Goal: Use online tool/utility: Utilize a website feature to perform a specific function

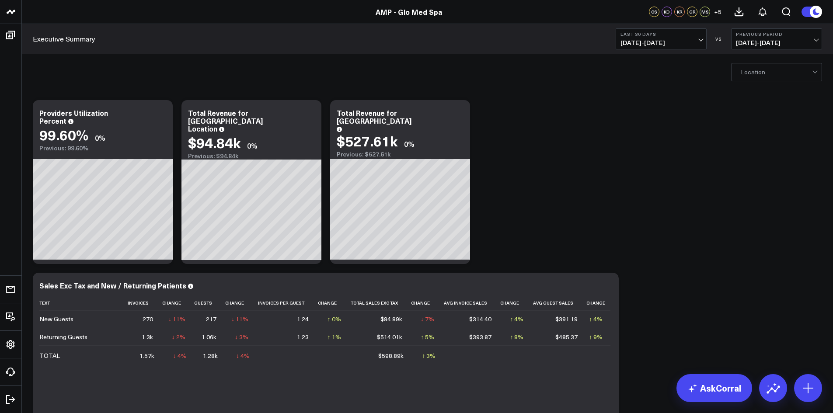
click at [776, 71] on div at bounding box center [776, 71] width 71 height 17
click at [763, 105] on div "[GEOGRAPHIC_DATA]" at bounding box center [777, 108] width 90 height 17
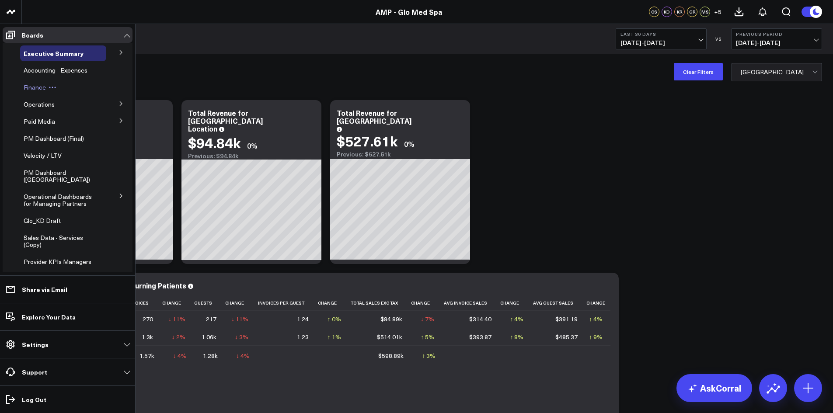
click at [39, 86] on span "Finance" at bounding box center [35, 87] width 22 height 8
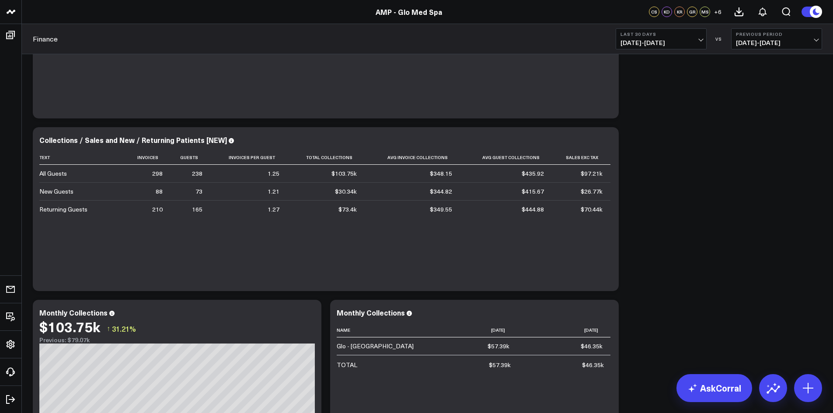
scroll to position [131, 0]
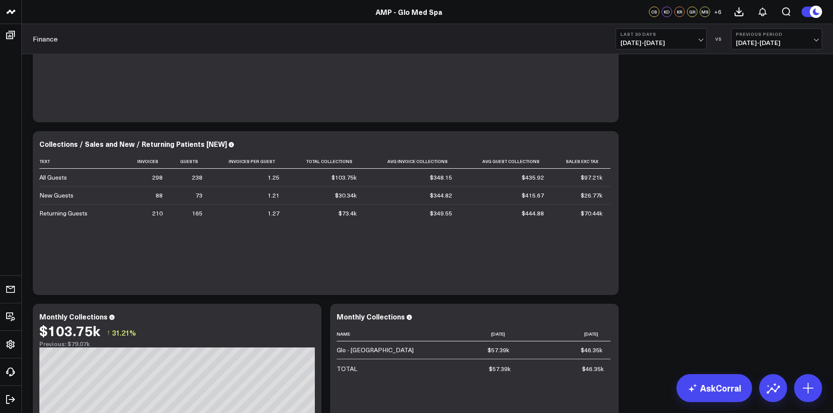
click at [695, 40] on span "[DATE] - [DATE]" at bounding box center [661, 42] width 81 height 7
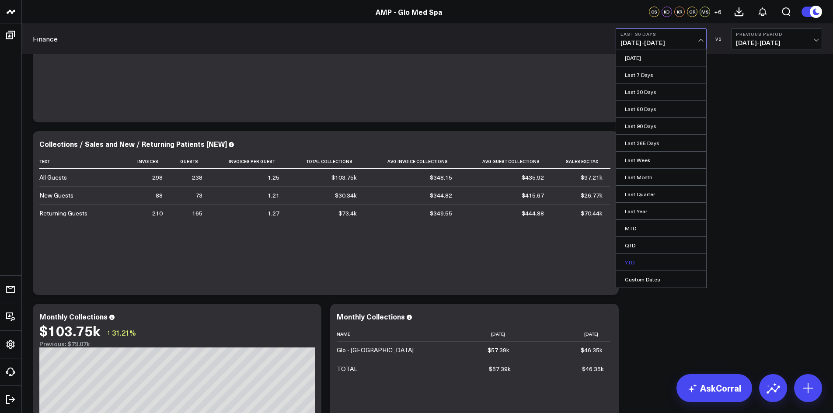
click at [644, 262] on link "YTD" at bounding box center [661, 262] width 90 height 17
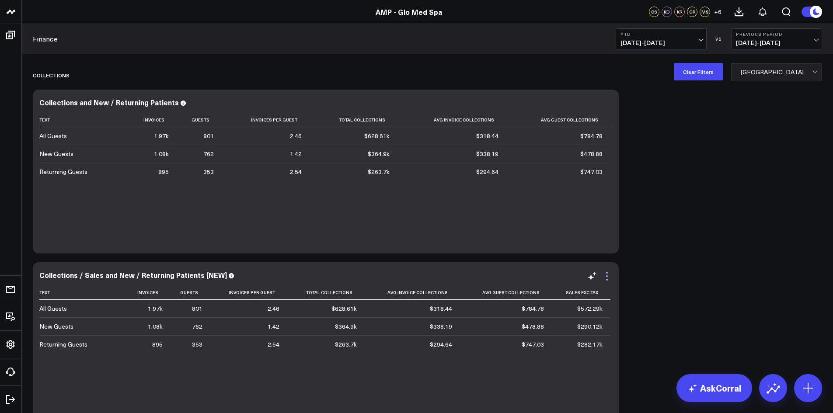
click at [608, 278] on icon at bounding box center [607, 276] width 10 height 10
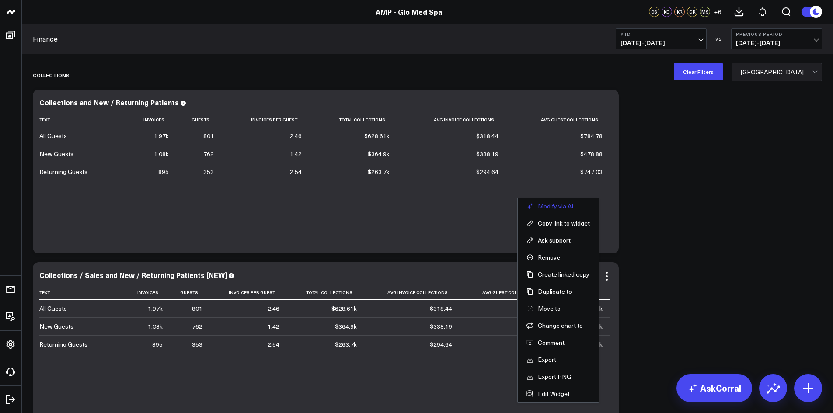
click at [573, 209] on button "Modify via AI" at bounding box center [558, 206] width 63 height 8
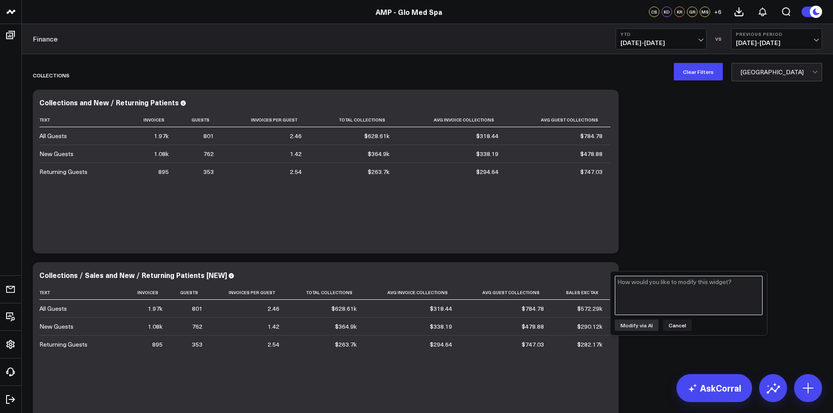
click at [642, 282] on textarea at bounding box center [689, 295] width 148 height 39
type textarea "show a total for each month"
click at [631, 325] on button "Modify via AI" at bounding box center [637, 325] width 44 height 11
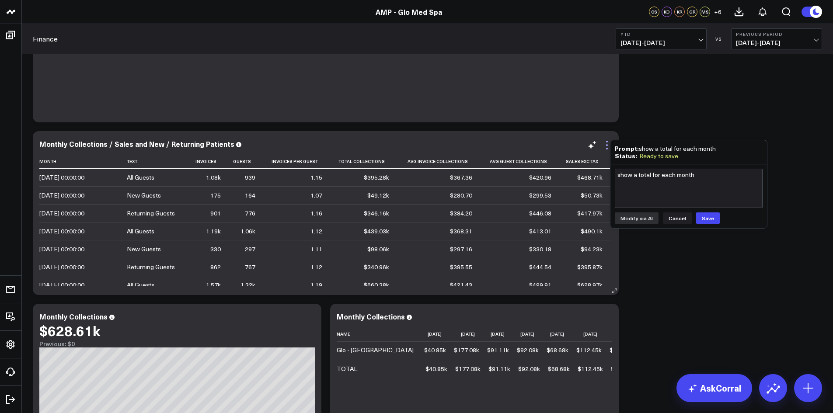
click at [607, 146] on icon at bounding box center [607, 145] width 2 height 2
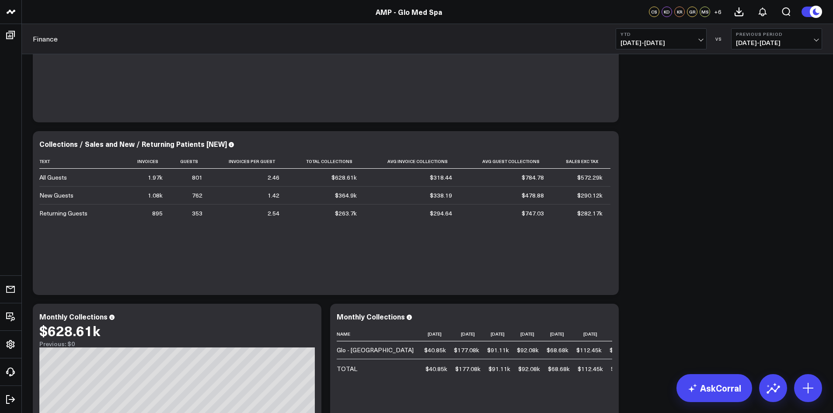
click at [607, 145] on icon at bounding box center [607, 145] width 2 height 2
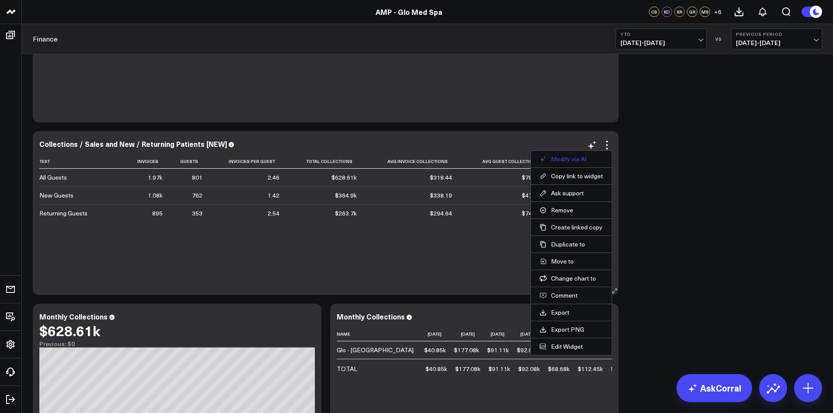
click at [584, 163] on button "Modify via AI" at bounding box center [571, 159] width 63 height 8
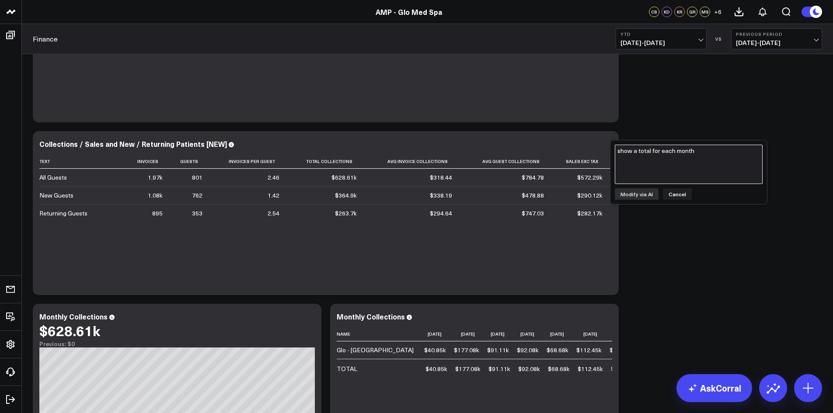
click at [638, 155] on textarea "show a total for each month" at bounding box center [689, 164] width 148 height 39
type textarea "show a total for each month"
click at [641, 195] on button "Modify via AI" at bounding box center [637, 193] width 44 height 11
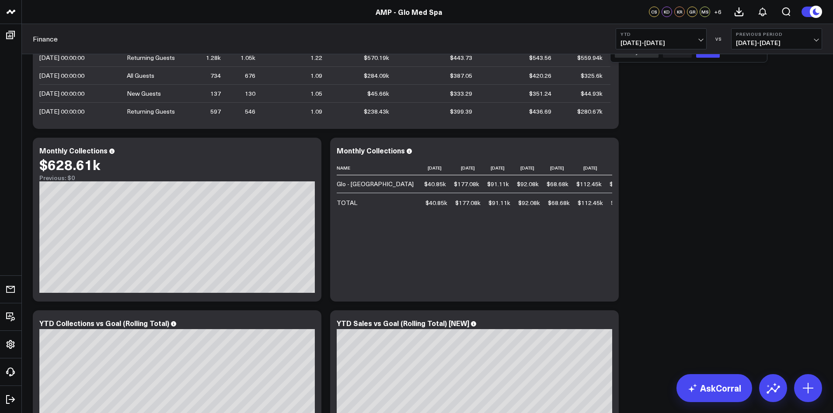
scroll to position [131, 0]
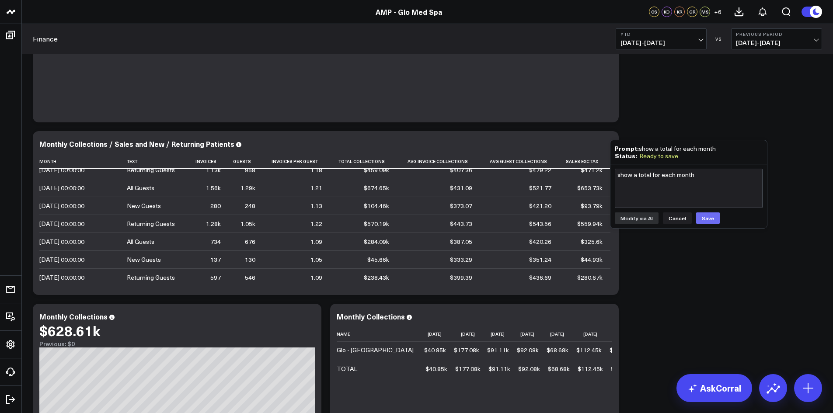
click at [701, 219] on button "Save" at bounding box center [708, 218] width 24 height 11
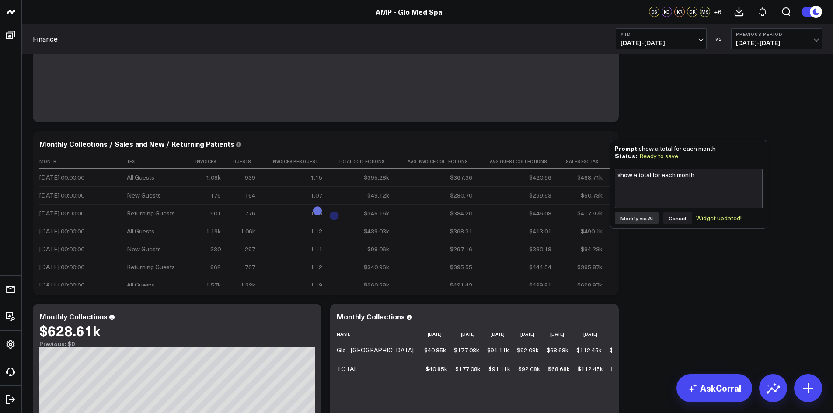
scroll to position [0, 0]
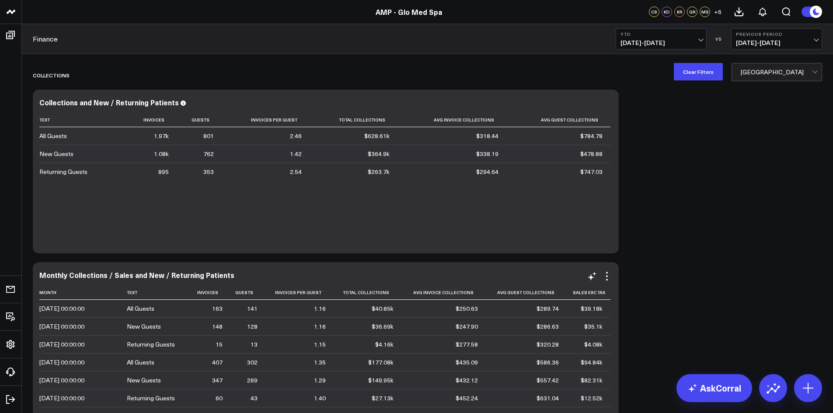
click at [601, 276] on div "Modify via AI Copy link to widget Ask support Remove Create linked copy Executi…" at bounding box center [599, 276] width 25 height 10
click at [608, 275] on icon at bounding box center [607, 276] width 10 height 10
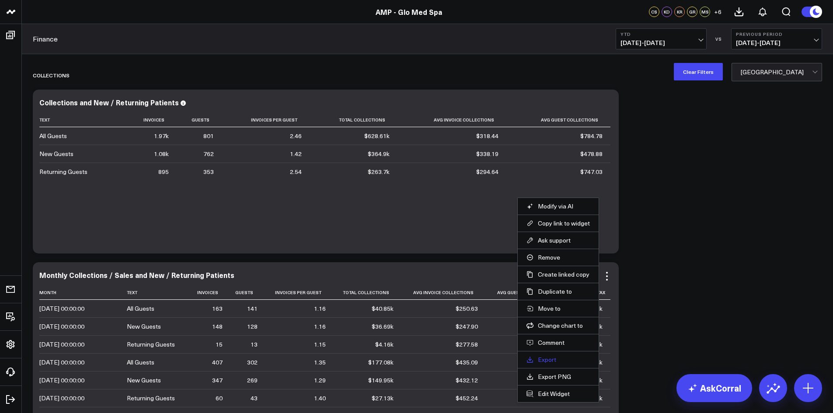
click at [550, 358] on link "Export" at bounding box center [558, 360] width 63 height 8
